Goal: Information Seeking & Learning: Learn about a topic

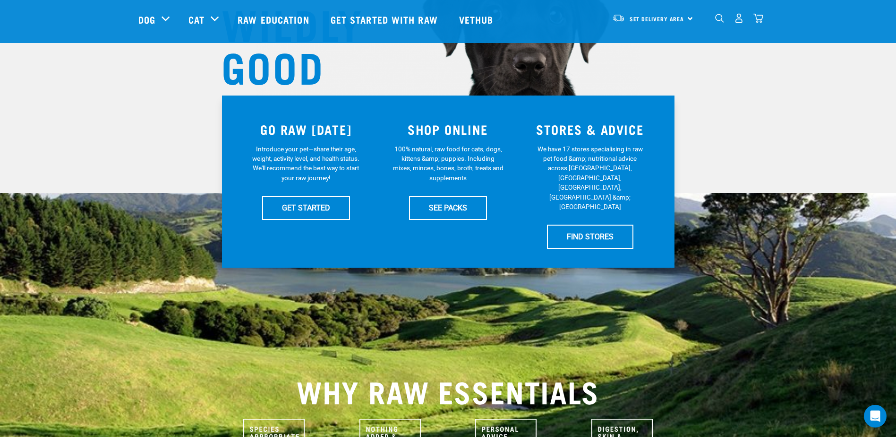
scroll to position [142, 0]
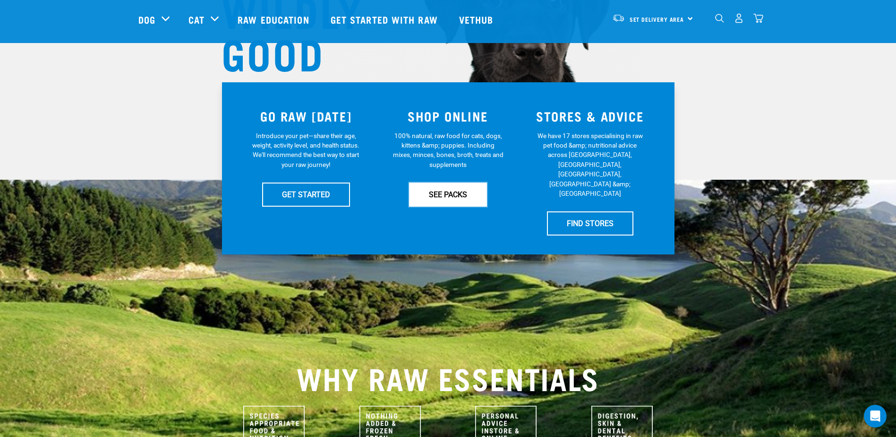
click at [460, 190] on link "SEE PACKS" at bounding box center [448, 194] width 78 height 24
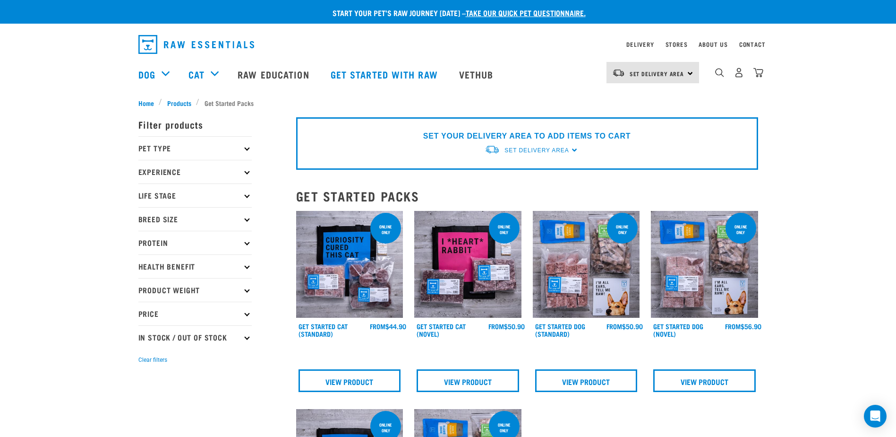
scroll to position [47, 0]
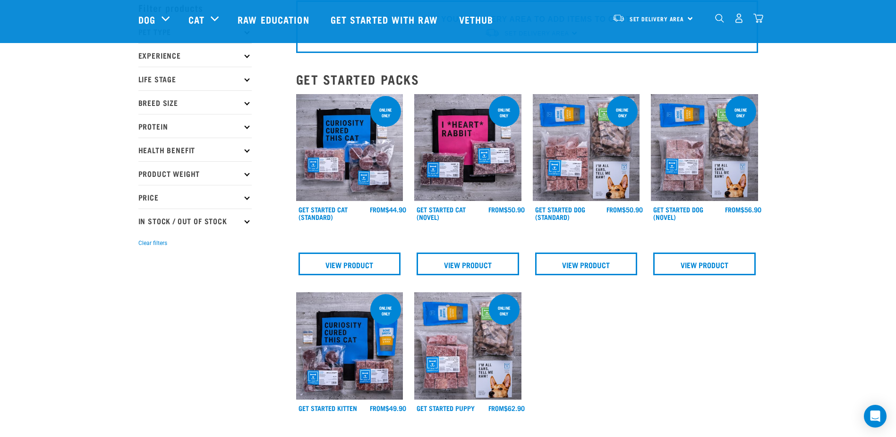
click at [494, 158] on img at bounding box center [467, 147] width 107 height 107
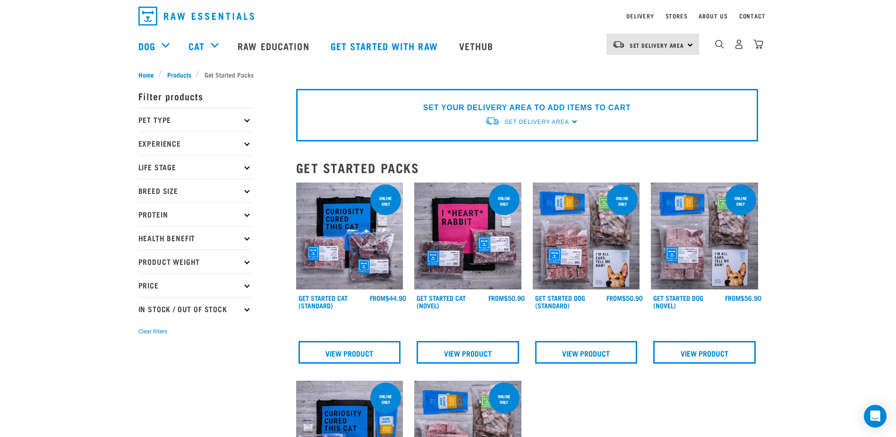
scroll to position [16, 0]
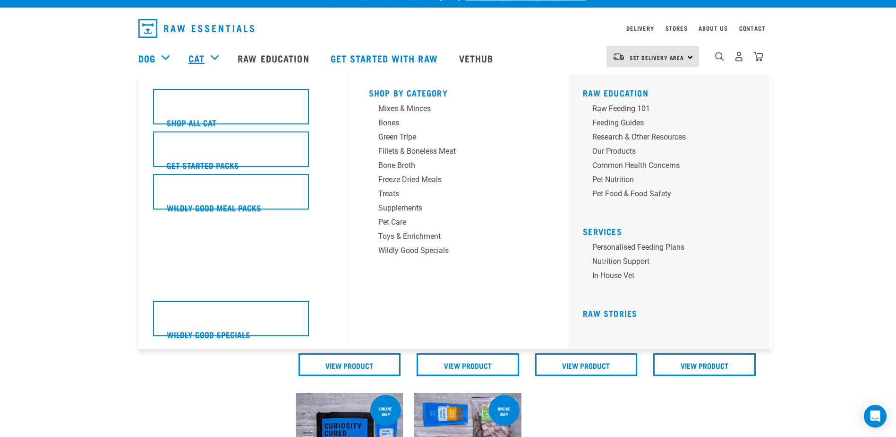
click at [202, 60] on link "Cat" at bounding box center [197, 58] width 16 height 14
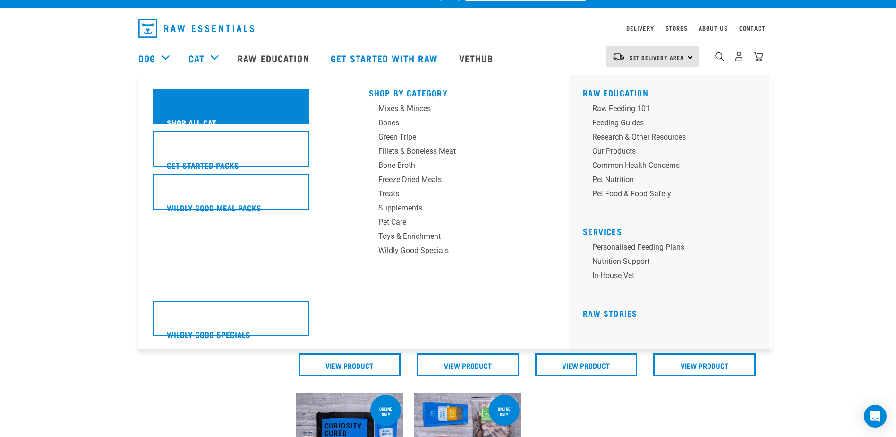
click at [197, 115] on div "Shop All Cat" at bounding box center [231, 106] width 156 height 35
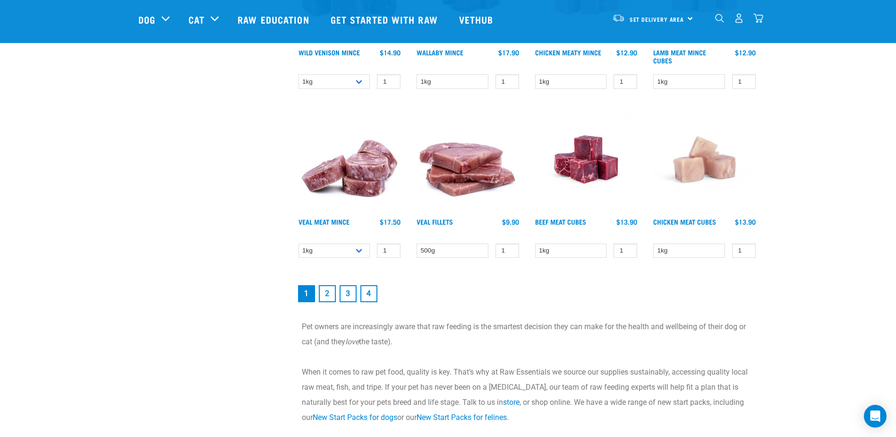
scroll to position [1276, 0]
click at [327, 294] on link "2" at bounding box center [327, 292] width 17 height 17
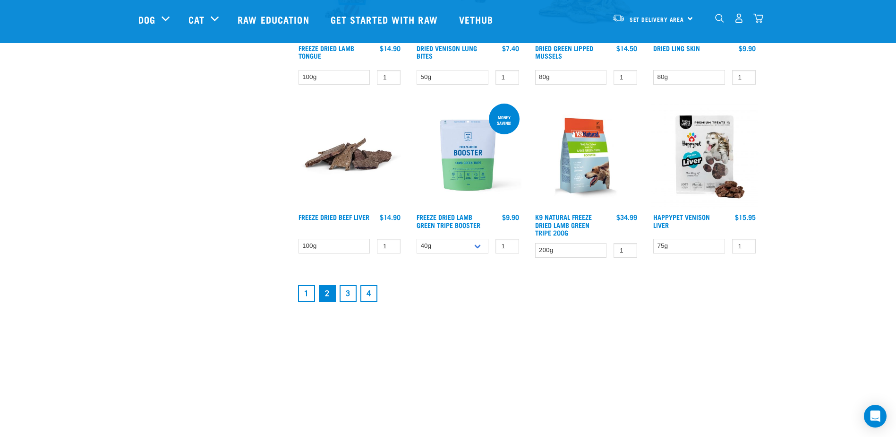
scroll to position [1229, 0]
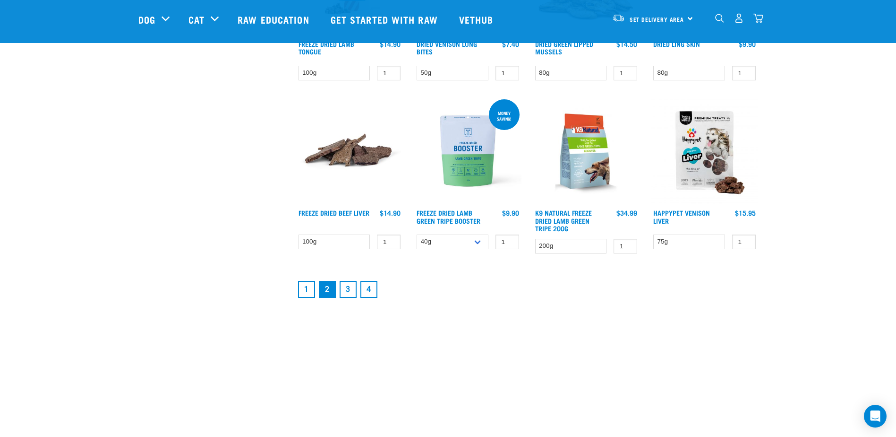
click at [346, 288] on link "3" at bounding box center [348, 289] width 17 height 17
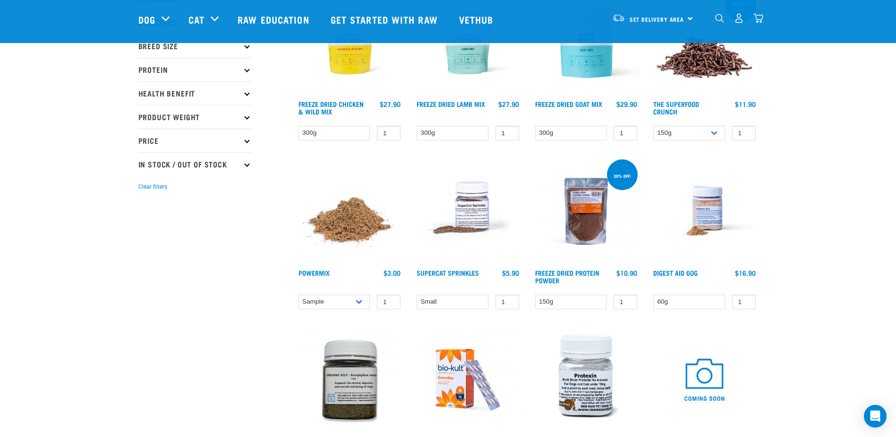
scroll to position [142, 0]
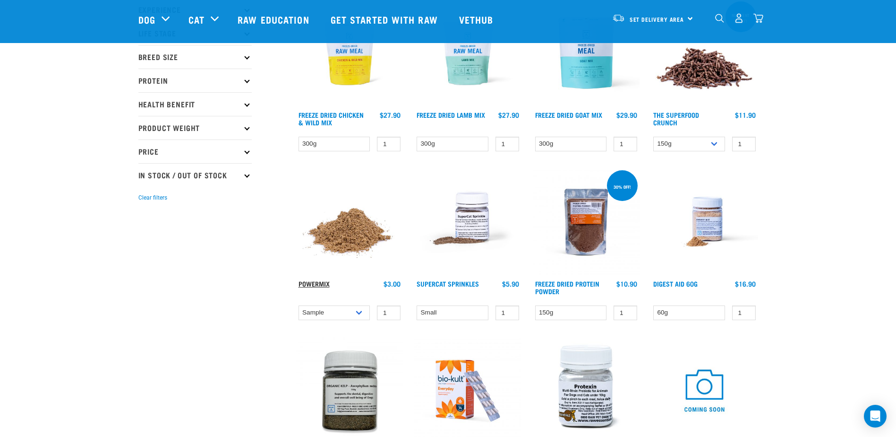
click at [309, 284] on link "Powermix" at bounding box center [314, 283] width 31 height 3
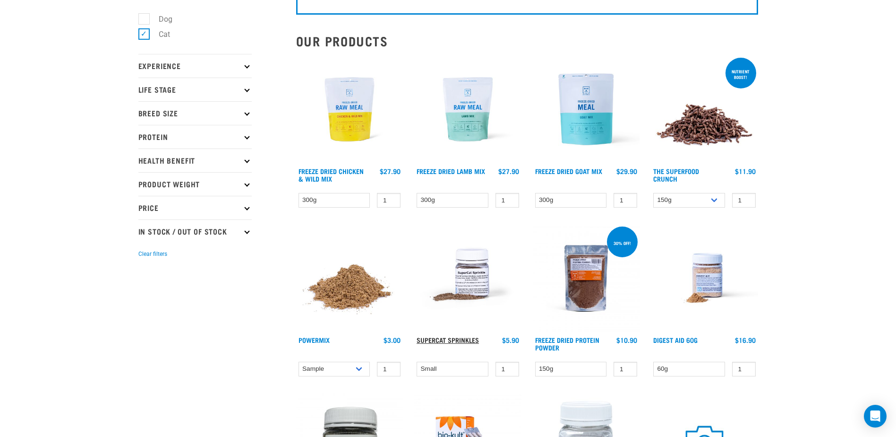
click at [455, 340] on link "Supercat Sprinkles" at bounding box center [448, 339] width 62 height 3
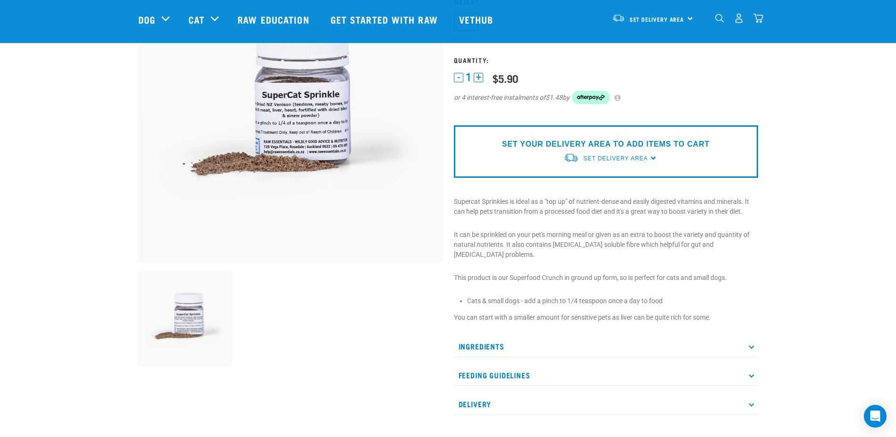
scroll to position [95, 0]
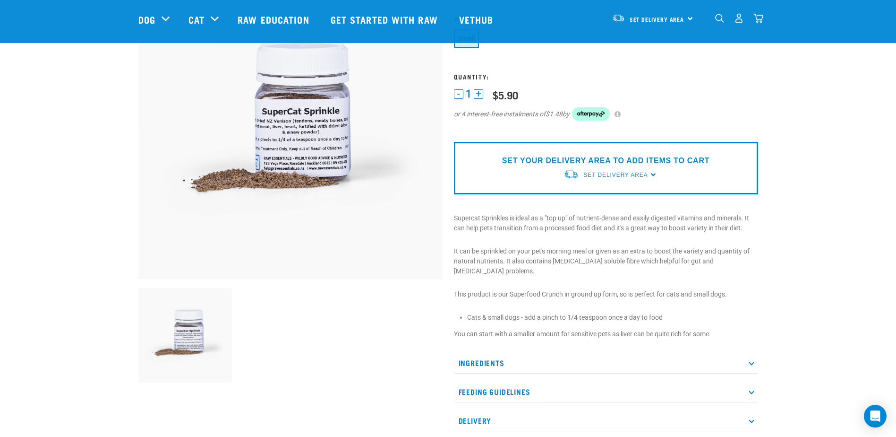
click at [746, 352] on p "Ingredients" at bounding box center [606, 362] width 304 height 21
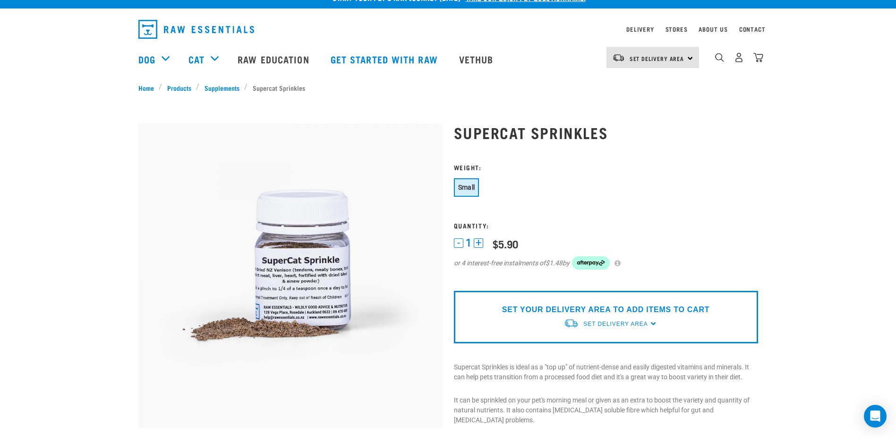
scroll to position [0, 0]
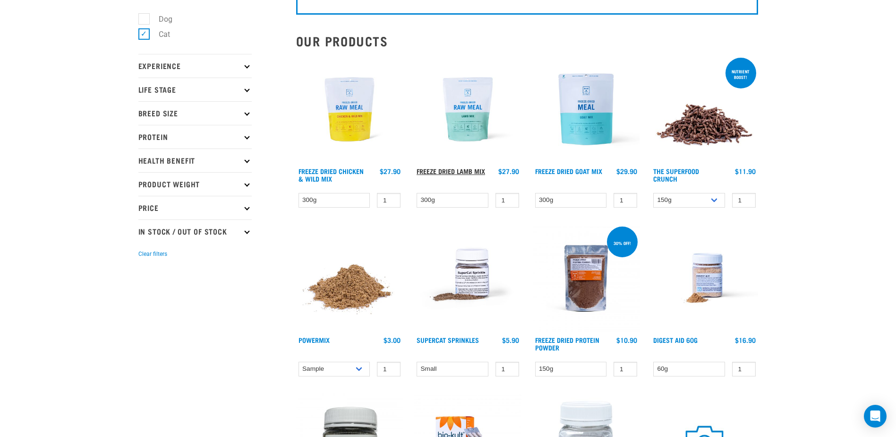
click at [445, 172] on link "Freeze Dried Lamb Mix" at bounding box center [451, 170] width 69 height 3
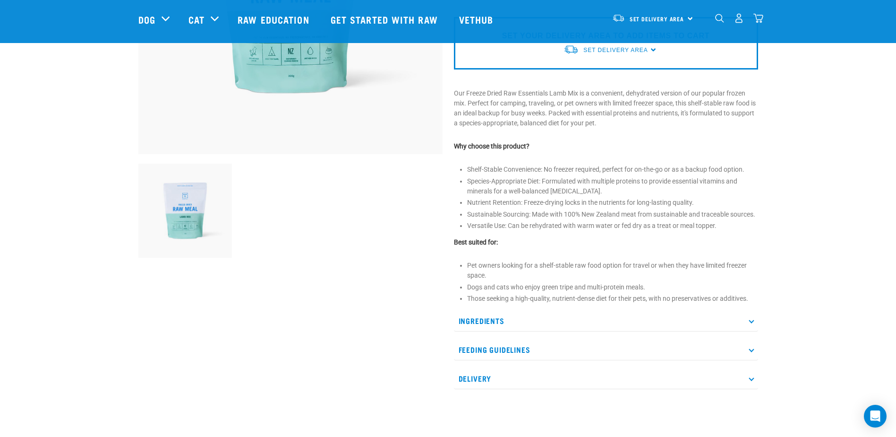
scroll to position [236, 0]
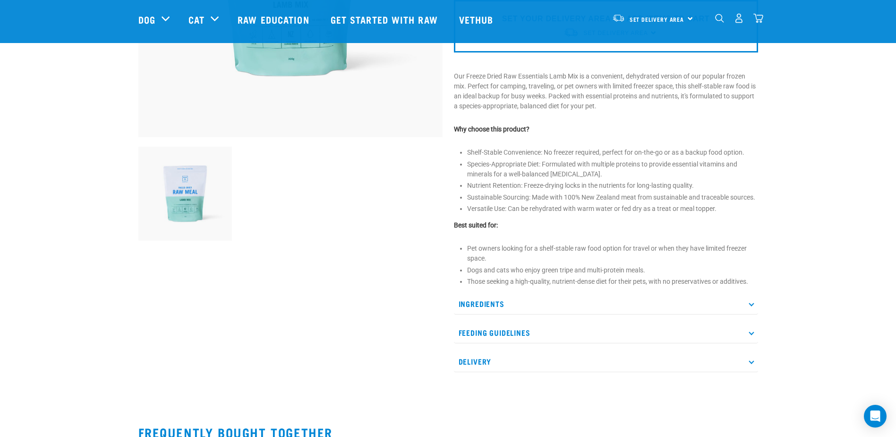
click at [751, 303] on icon at bounding box center [751, 303] width 5 height 5
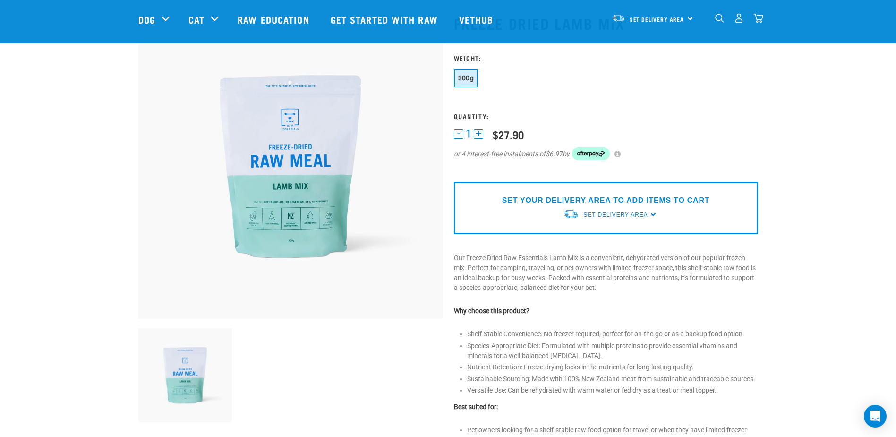
scroll to position [47, 0]
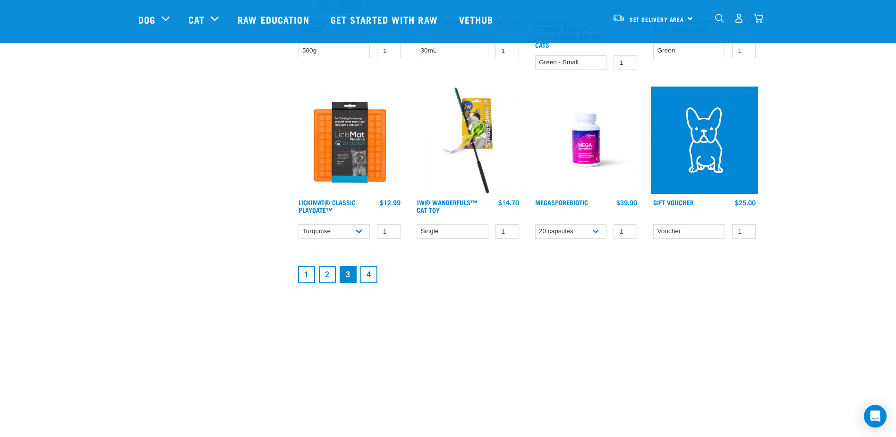
scroll to position [1384, 0]
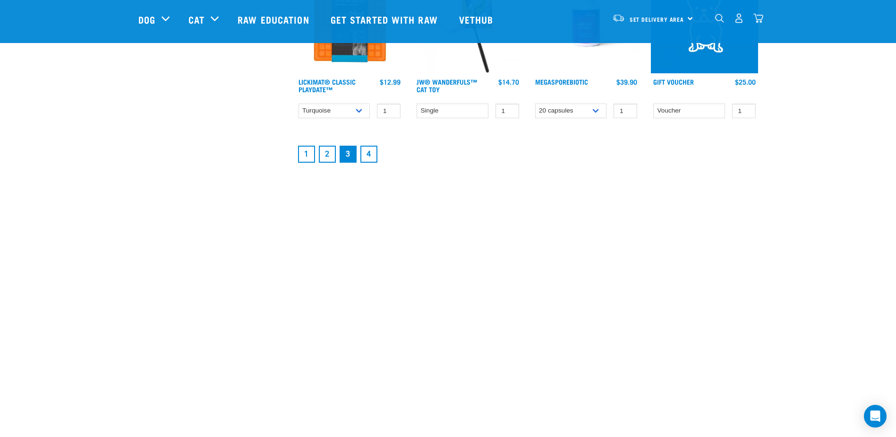
click at [326, 146] on link "2" at bounding box center [327, 154] width 17 height 17
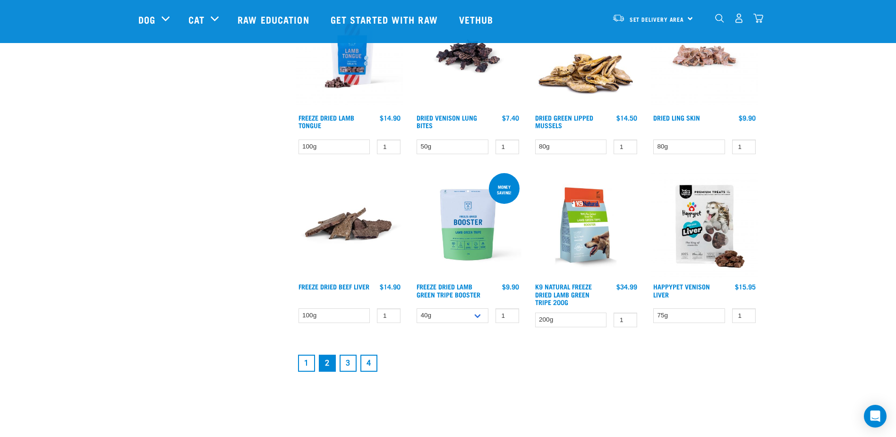
scroll to position [1181, 0]
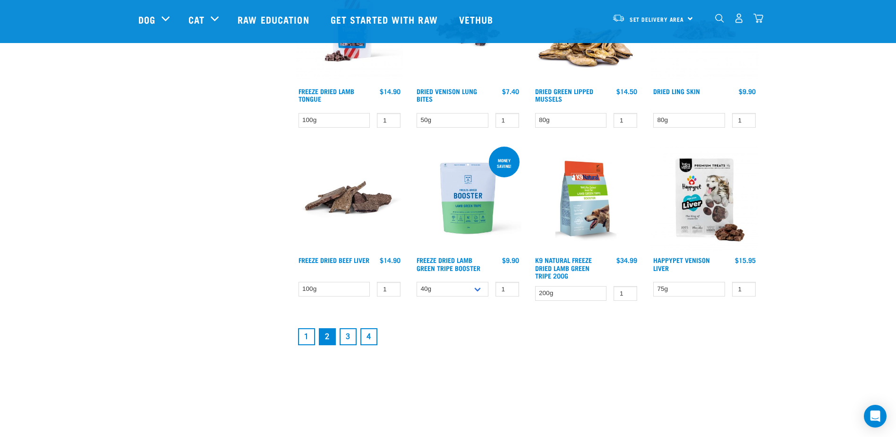
click at [305, 332] on link "1" at bounding box center [306, 336] width 17 height 17
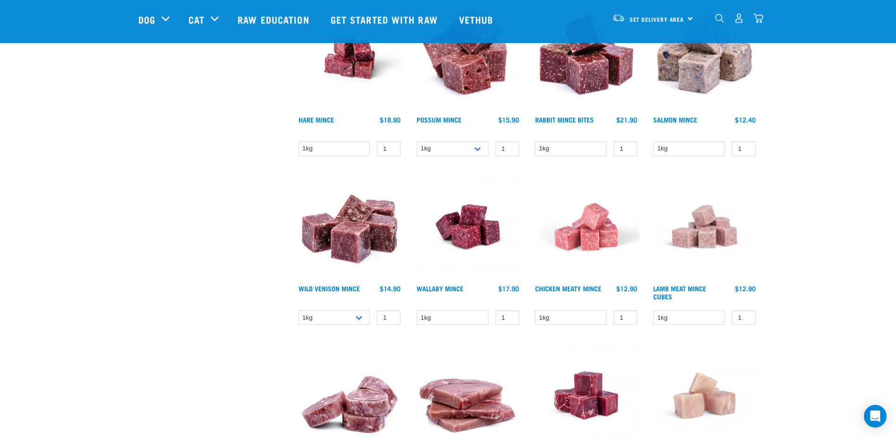
scroll to position [1087, 0]
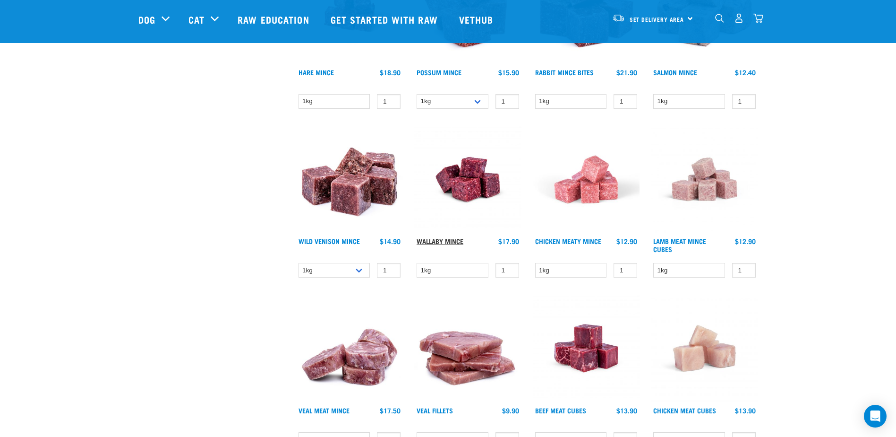
click at [458, 242] on link "Wallaby Mince" at bounding box center [440, 240] width 47 height 3
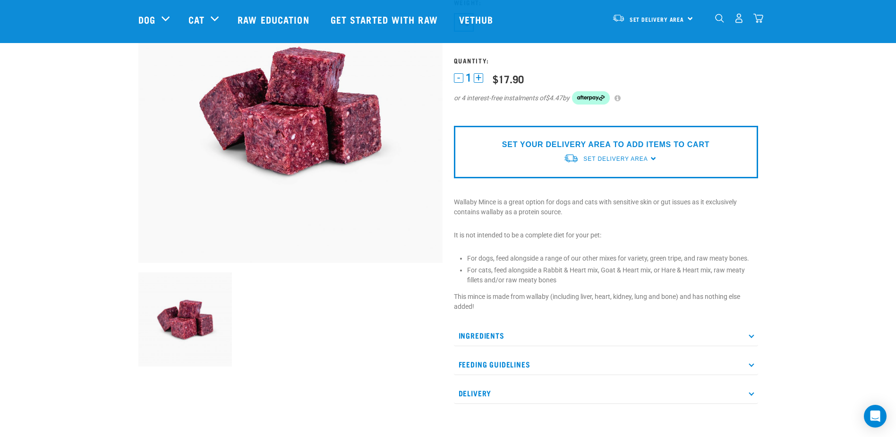
scroll to position [95, 0]
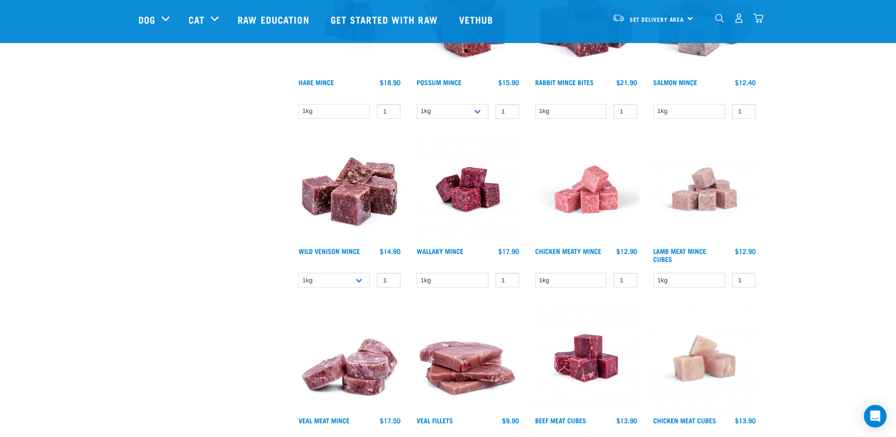
scroll to position [1062, 0]
